Goal: Task Accomplishment & Management: Complete application form

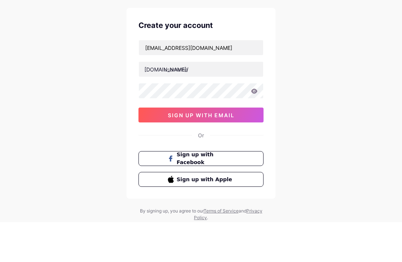
type input "[EMAIL_ADDRESS][DOMAIN_NAME]"
click at [210, 102] on input "text" at bounding box center [201, 109] width 124 height 15
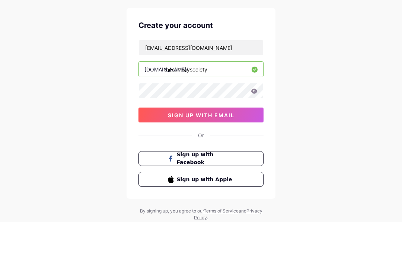
type input "thesundaysociety"
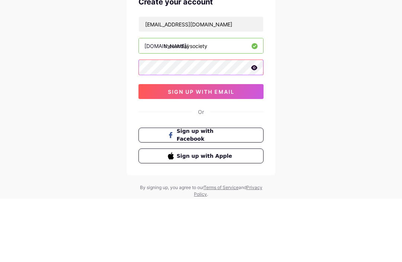
click at [215, 152] on span "sign up with email" at bounding box center [201, 155] width 67 height 6
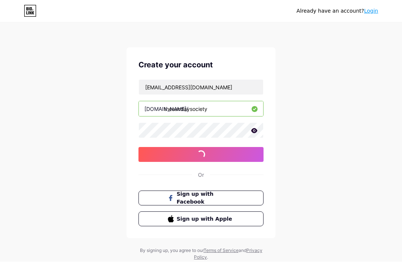
scroll to position [0, 0]
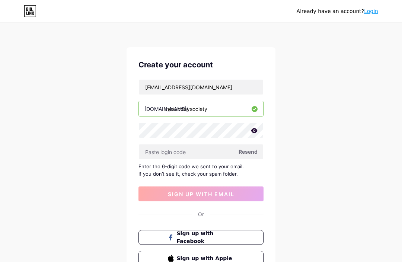
click at [183, 154] on input "text" at bounding box center [201, 151] width 124 height 15
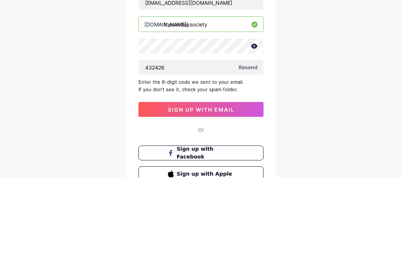
type input "432426"
click at [166, 187] on button "sign up with email" at bounding box center [200, 194] width 125 height 15
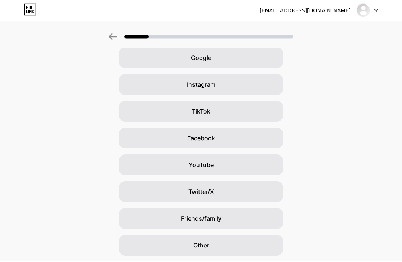
scroll to position [34, 0]
click at [234, 216] on div "Friends/family" at bounding box center [201, 219] width 164 height 21
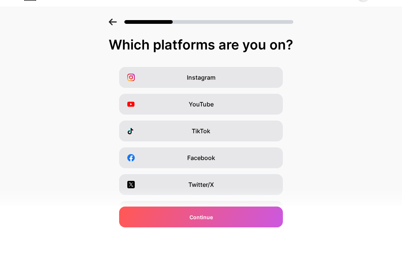
scroll to position [16, 0]
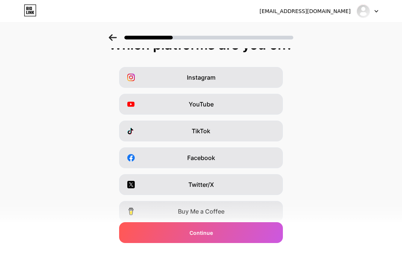
click at [220, 77] on div "Instagram" at bounding box center [201, 77] width 164 height 21
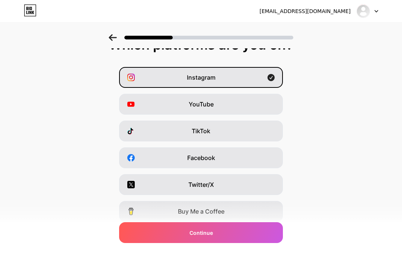
click at [227, 131] on div "TikTok" at bounding box center [201, 131] width 164 height 21
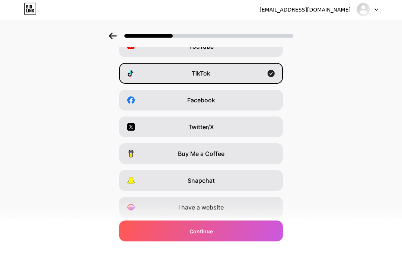
scroll to position [71, 0]
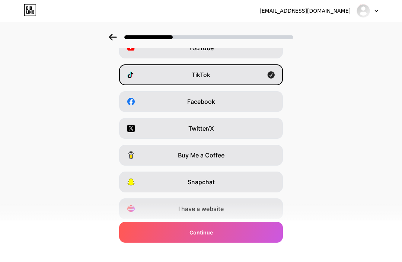
click at [229, 206] on div "I have a website" at bounding box center [201, 209] width 164 height 21
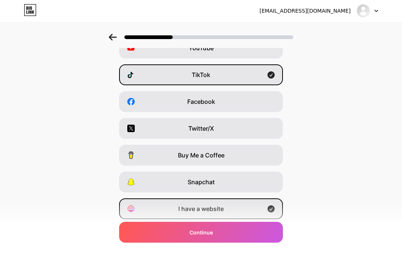
click at [240, 209] on div "I have a website" at bounding box center [201, 209] width 164 height 21
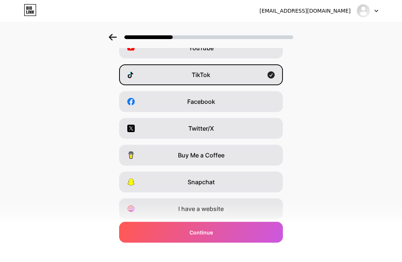
click at [249, 208] on div "I have a website" at bounding box center [201, 209] width 164 height 21
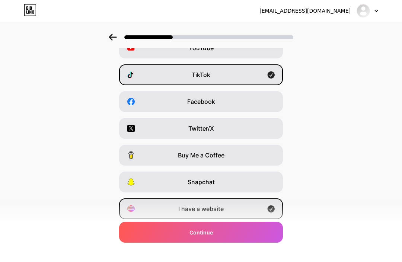
click at [261, 209] on div "I have a website" at bounding box center [201, 209] width 164 height 21
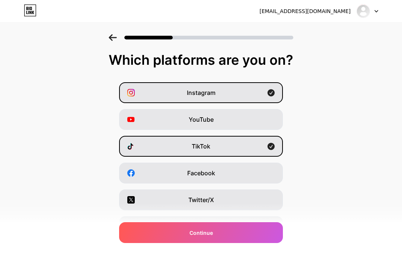
scroll to position [0, 0]
click at [237, 243] on div "Continue" at bounding box center [201, 232] width 164 height 21
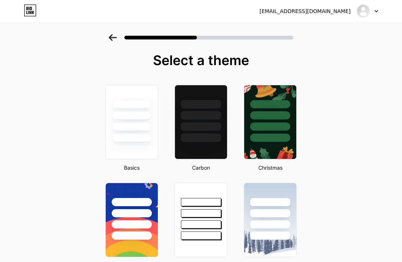
click at [143, 111] on div at bounding box center [132, 113] width 52 height 57
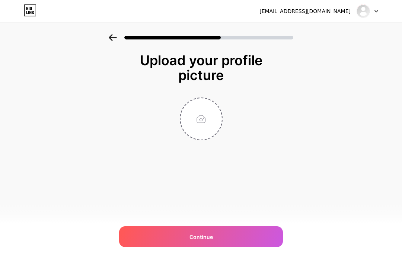
click at [237, 232] on div "Continue" at bounding box center [201, 236] width 164 height 21
click at [203, 119] on input "file" at bounding box center [200, 118] width 41 height 41
type input "C:\fakepath\IMG_3141.png"
click at [242, 234] on div "Continue" at bounding box center [201, 236] width 164 height 21
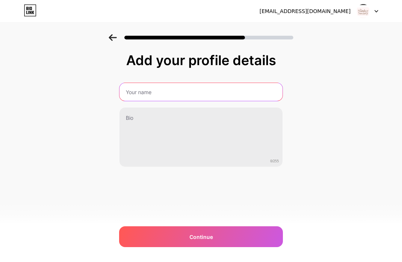
click at [167, 83] on input "text" at bounding box center [200, 92] width 163 height 18
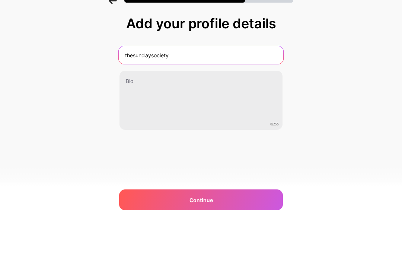
type input "thesundaysociety"
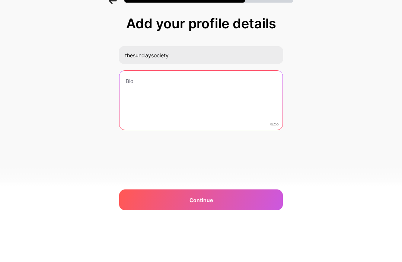
click at [189, 108] on textarea at bounding box center [200, 138] width 163 height 60
type textarea "b"
type textarea "stickers, bookmarks, greeting cards and other great goods"
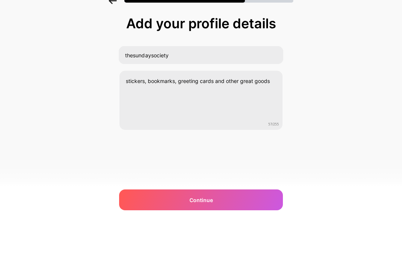
click at [373, 77] on div "Add your profile details thesundaysociety stickers, bookmarks, greeting cards a…" at bounding box center [201, 119] width 402 height 170
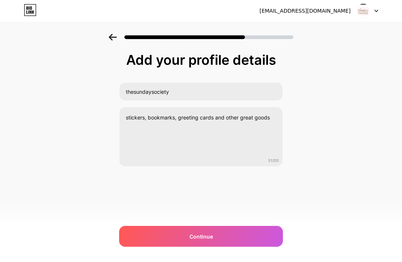
click at [232, 227] on div "Continue" at bounding box center [201, 236] width 164 height 21
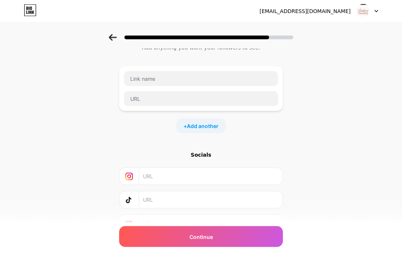
scroll to position [26, 0]
click at [247, 247] on div "Continue" at bounding box center [201, 236] width 164 height 21
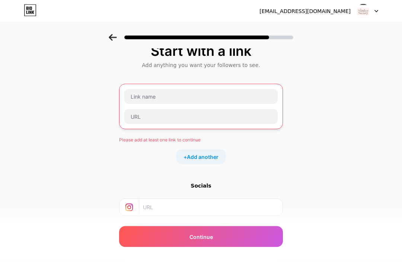
scroll to position [9, 0]
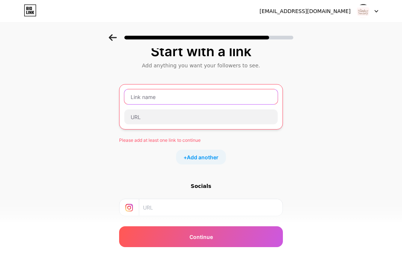
click at [183, 92] on input "text" at bounding box center [200, 96] width 153 height 15
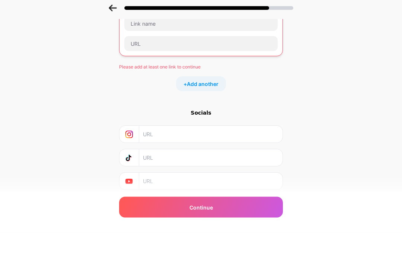
scroll to position [0, 0]
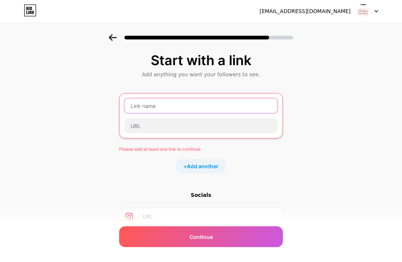
click at [199, 103] on input "text" at bounding box center [200, 105] width 153 height 15
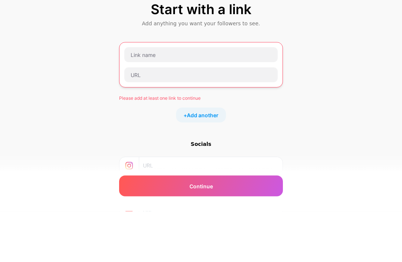
click at [284, 71] on div "Start with a link Add anything you want your followers to see. Please add at le…" at bounding box center [201, 171] width 402 height 275
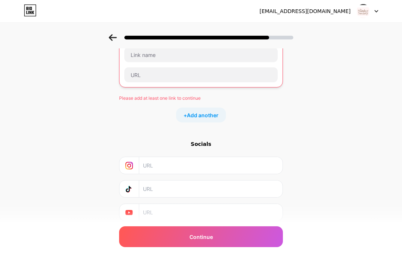
click at [198, 188] on input "text" at bounding box center [210, 188] width 135 height 17
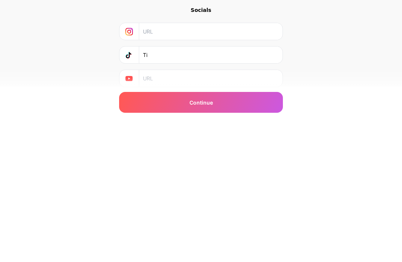
type input "T"
type input "[DOMAIN_NAME][URL]"
click at [234, 226] on div "Continue" at bounding box center [201, 236] width 164 height 21
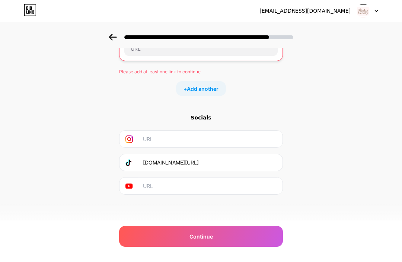
click at [250, 234] on div "Continue" at bounding box center [201, 236] width 164 height 21
click at [251, 231] on div "Continue" at bounding box center [201, 236] width 164 height 21
click at [228, 237] on div "Continue" at bounding box center [201, 236] width 164 height 21
click at [224, 234] on div "Continue" at bounding box center [201, 236] width 164 height 21
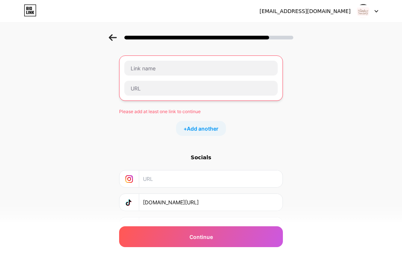
scroll to position [0, 0]
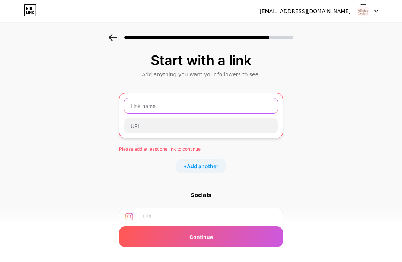
click at [185, 103] on input "text" at bounding box center [200, 105] width 153 height 15
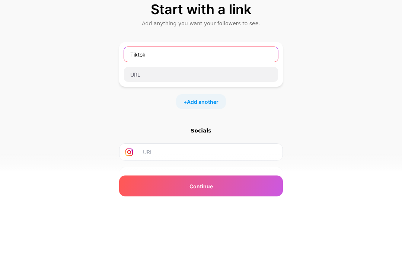
type input "Tiktok"
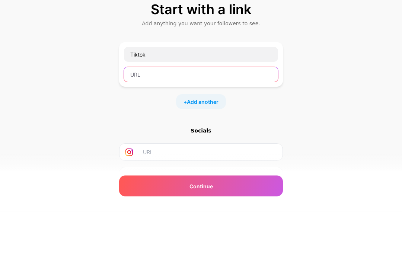
click at [205, 118] on input "text" at bounding box center [201, 125] width 154 height 15
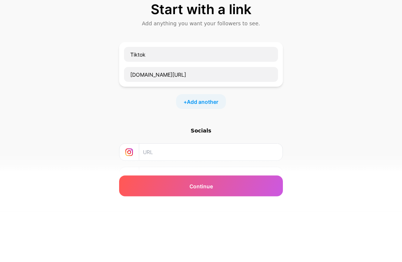
scroll to position [51, 0]
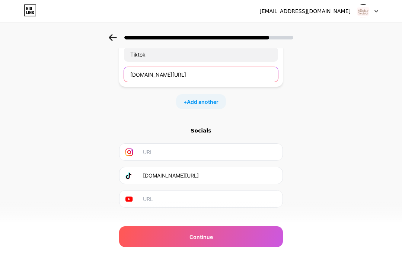
type input "[DOMAIN_NAME][URL]"
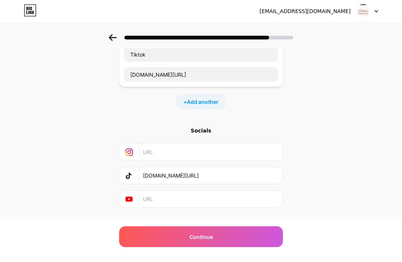
click at [205, 235] on span "Continue" at bounding box center [200, 237] width 23 height 8
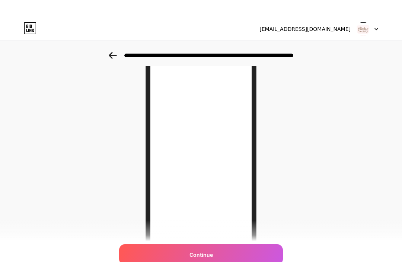
scroll to position [0, 0]
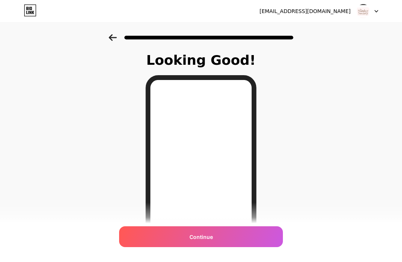
click at [163, 236] on div "Continue" at bounding box center [201, 236] width 164 height 21
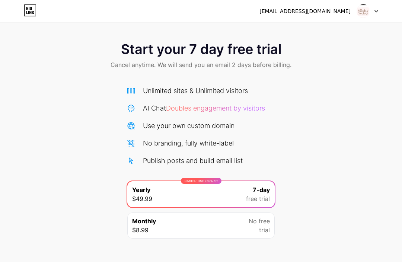
click at [365, 16] on img at bounding box center [363, 11] width 14 height 14
click at [369, 9] on img at bounding box center [363, 11] width 14 height 14
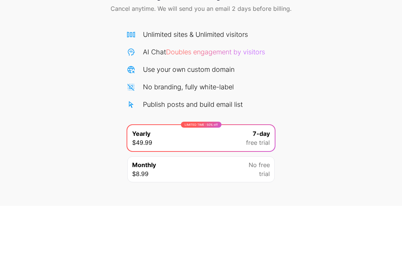
scroll to position [32, 0]
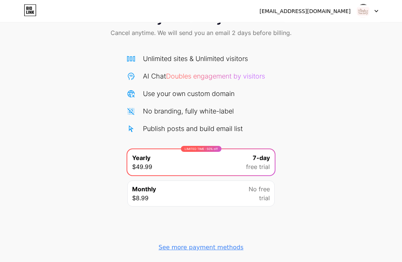
click at [219, 251] on div "See more payment methods" at bounding box center [200, 247] width 85 height 9
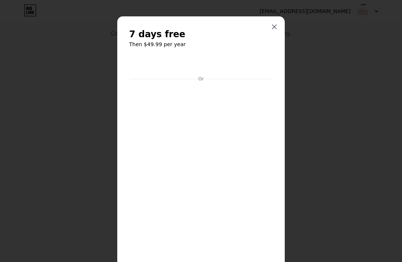
click at [272, 23] on div at bounding box center [273, 26] width 13 height 13
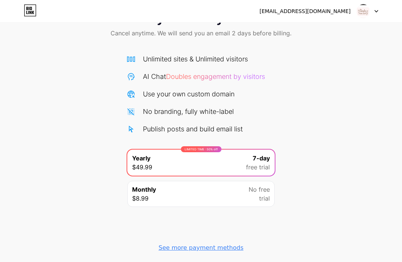
scroll to position [0, 0]
